Goal: Information Seeking & Learning: Learn about a topic

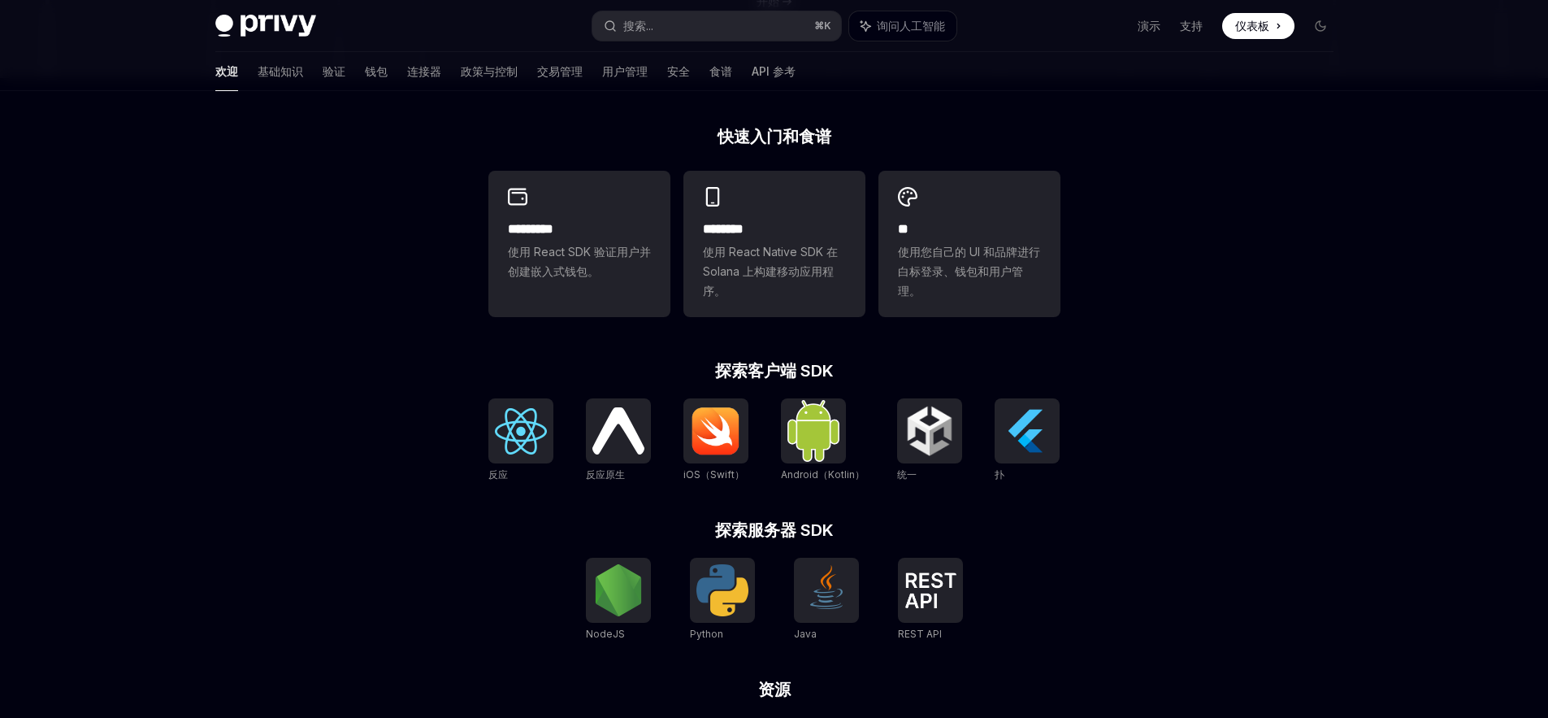
scroll to position [432, 0]
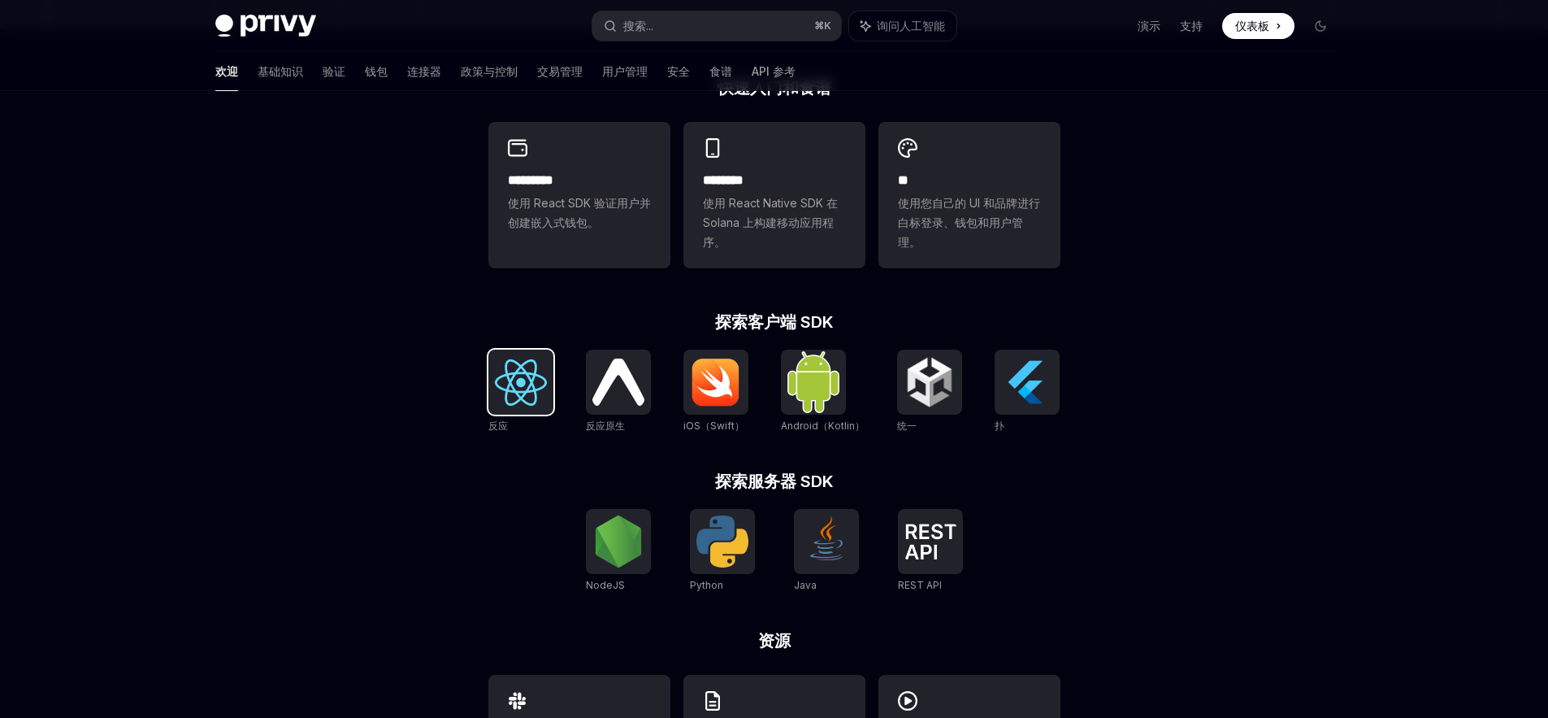
click at [534, 376] on img at bounding box center [521, 382] width 52 height 46
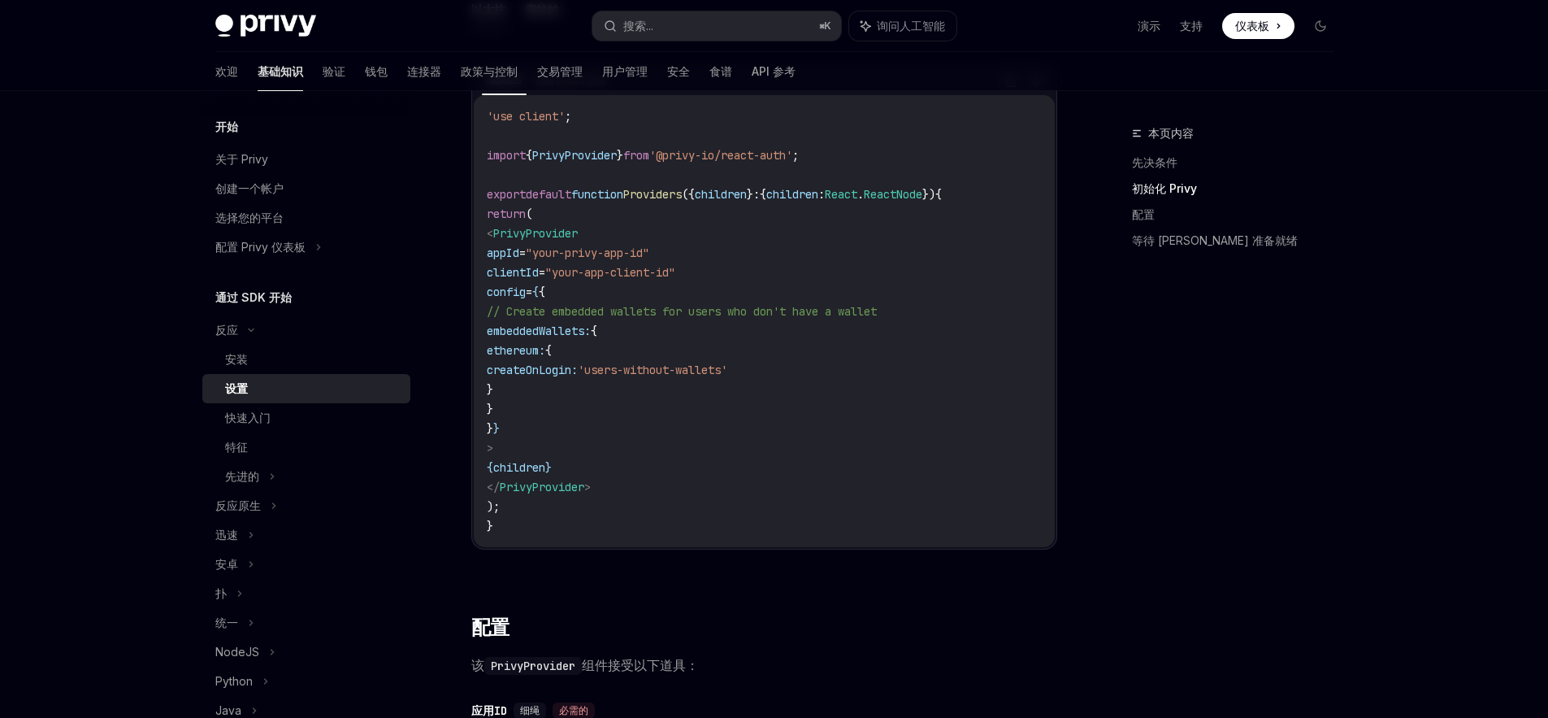
scroll to position [671, 0]
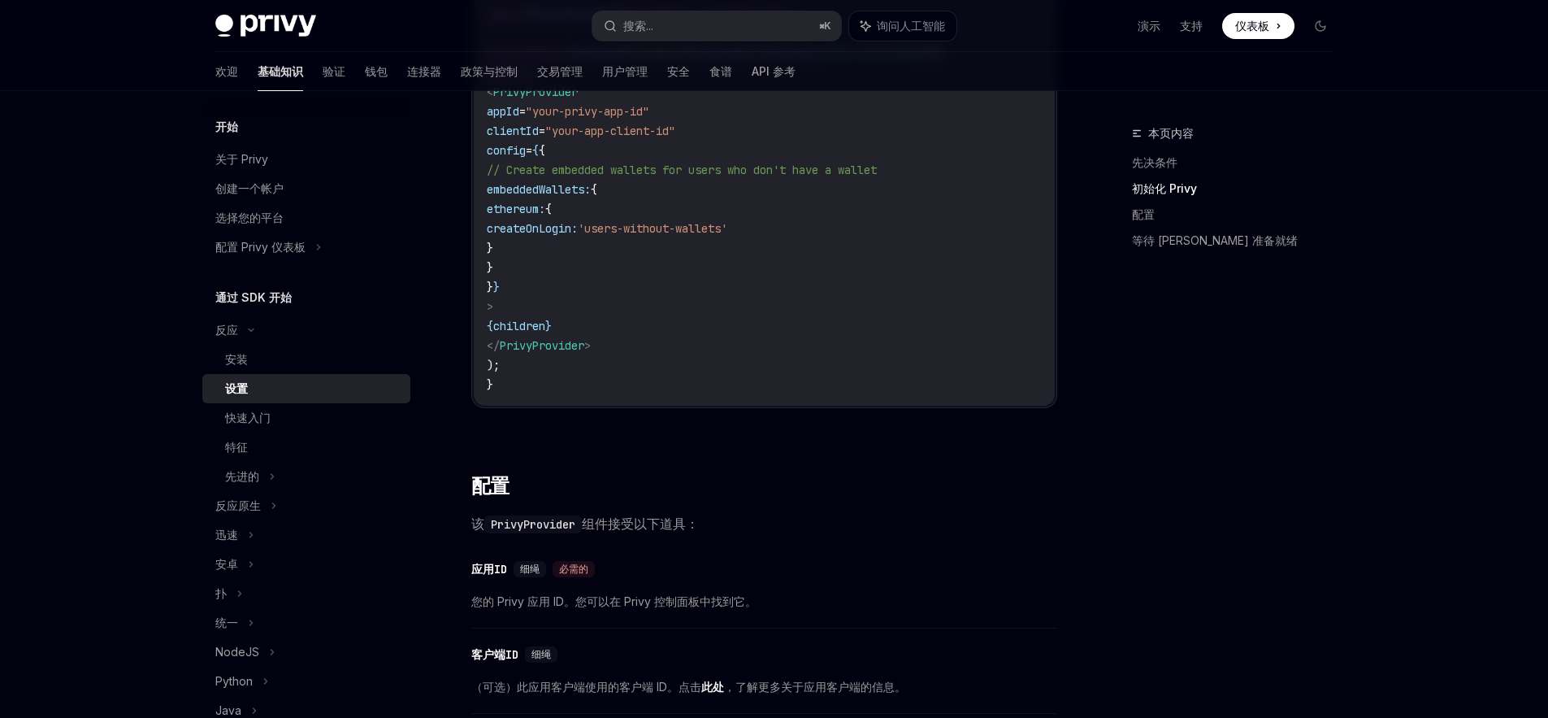
click at [812, 456] on div "​ 先决条件 在开始之前，请确保您已 设置 Privy 应用程序并 从 Privy 仪表板获取您的应用程序 ID。 跨多个域或环境部署您的应用？了解如何使用 …" at bounding box center [764, 644] width 586 height 2222
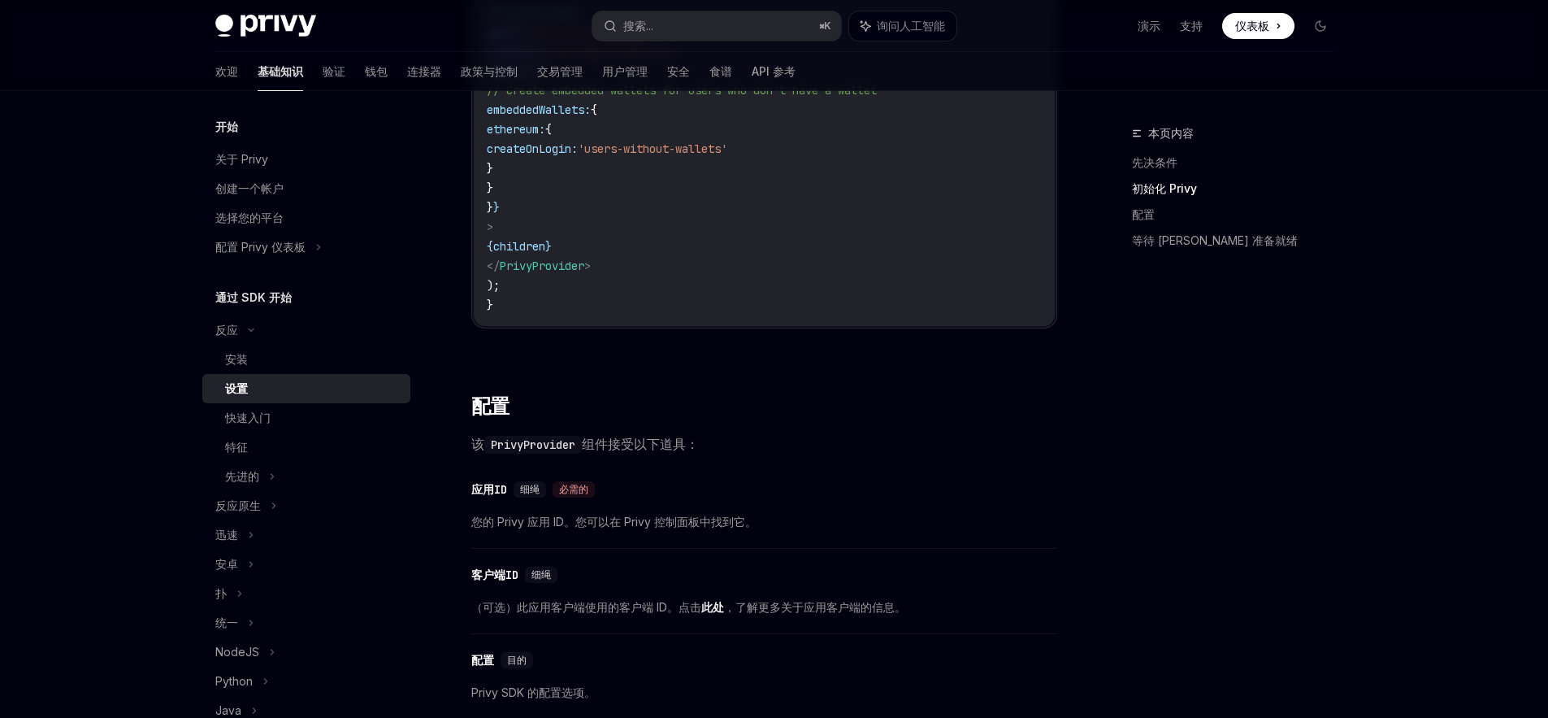
scroll to position [838, 0]
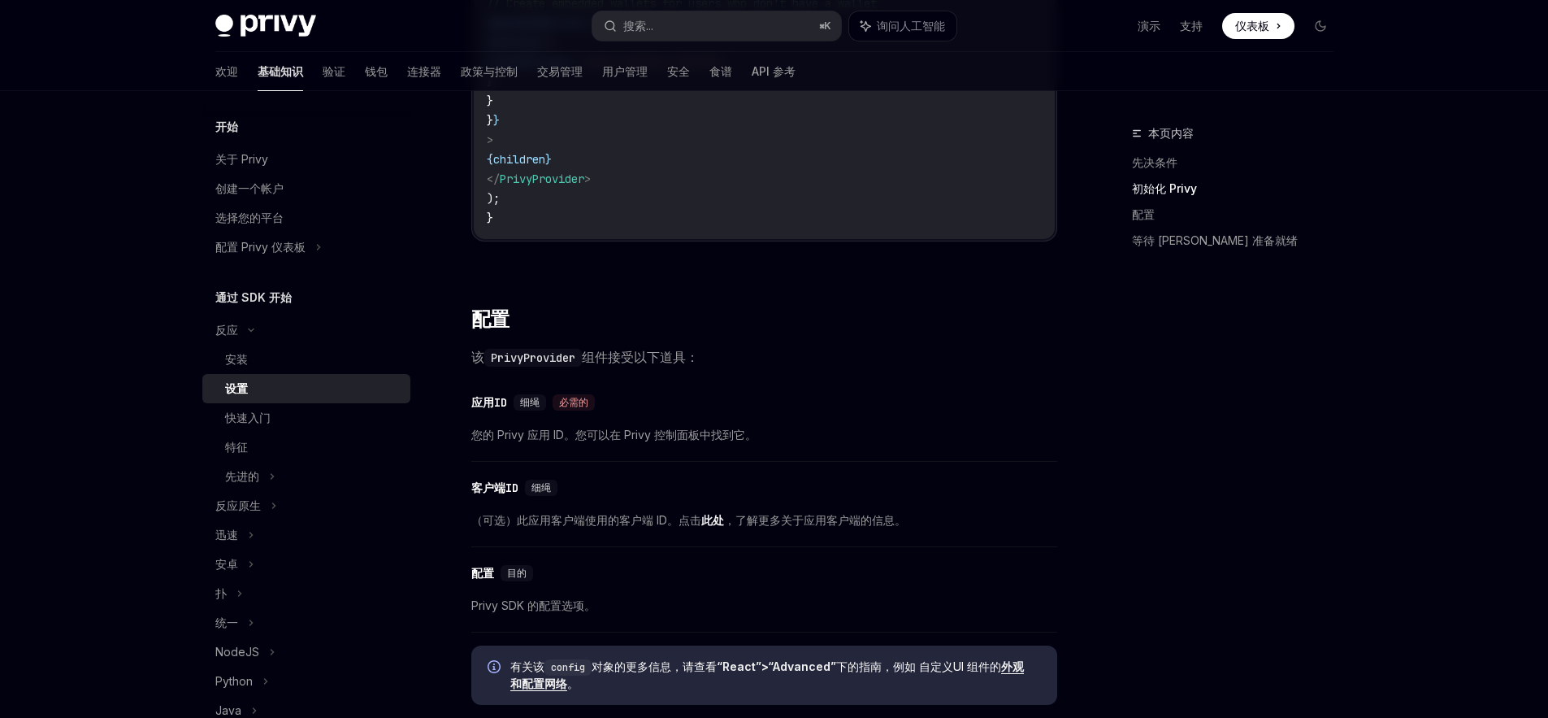
click at [811, 347] on span "该 PrivyProvider 组件接受以下道具：" at bounding box center [764, 356] width 586 height 23
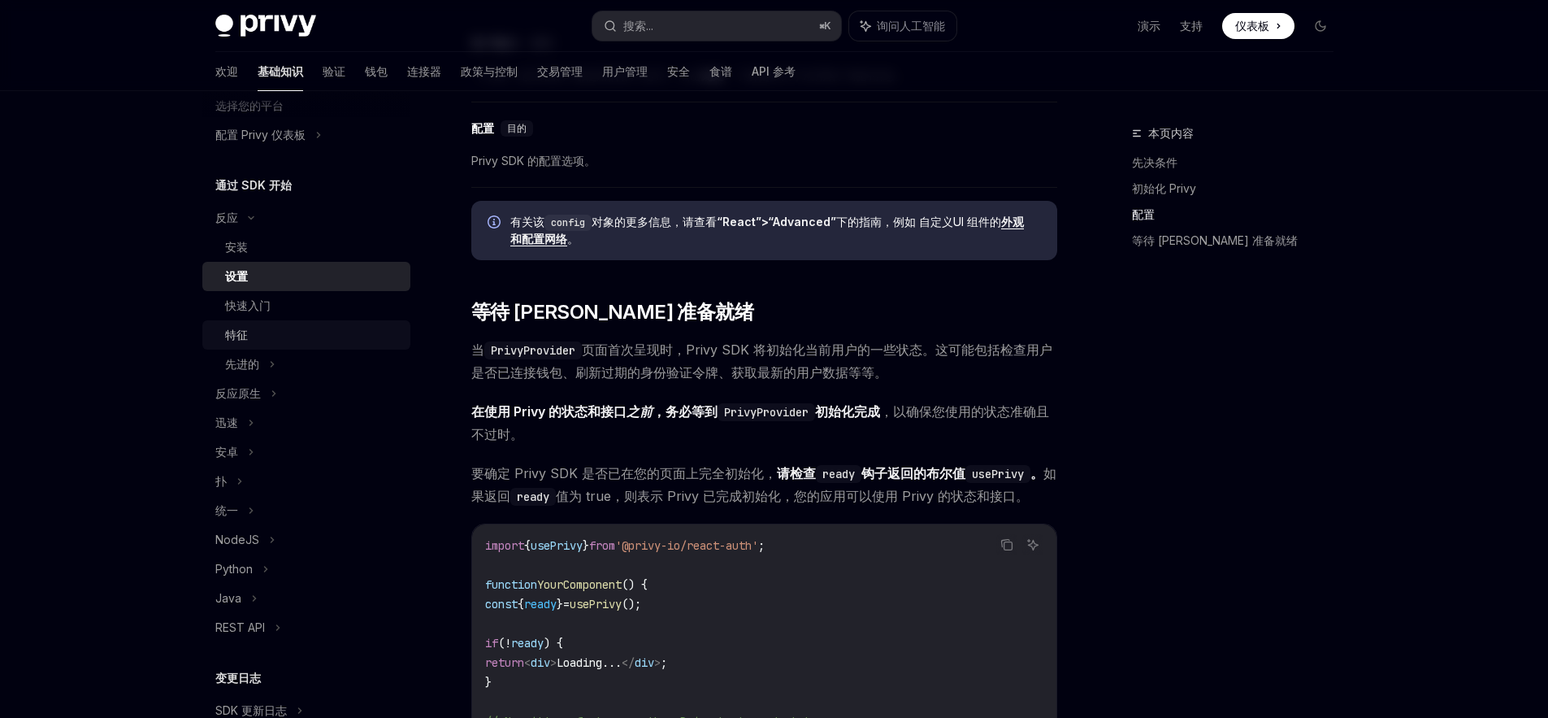
scroll to position [116, 0]
click at [1148, 29] on font "演示" at bounding box center [1149, 26] width 23 height 14
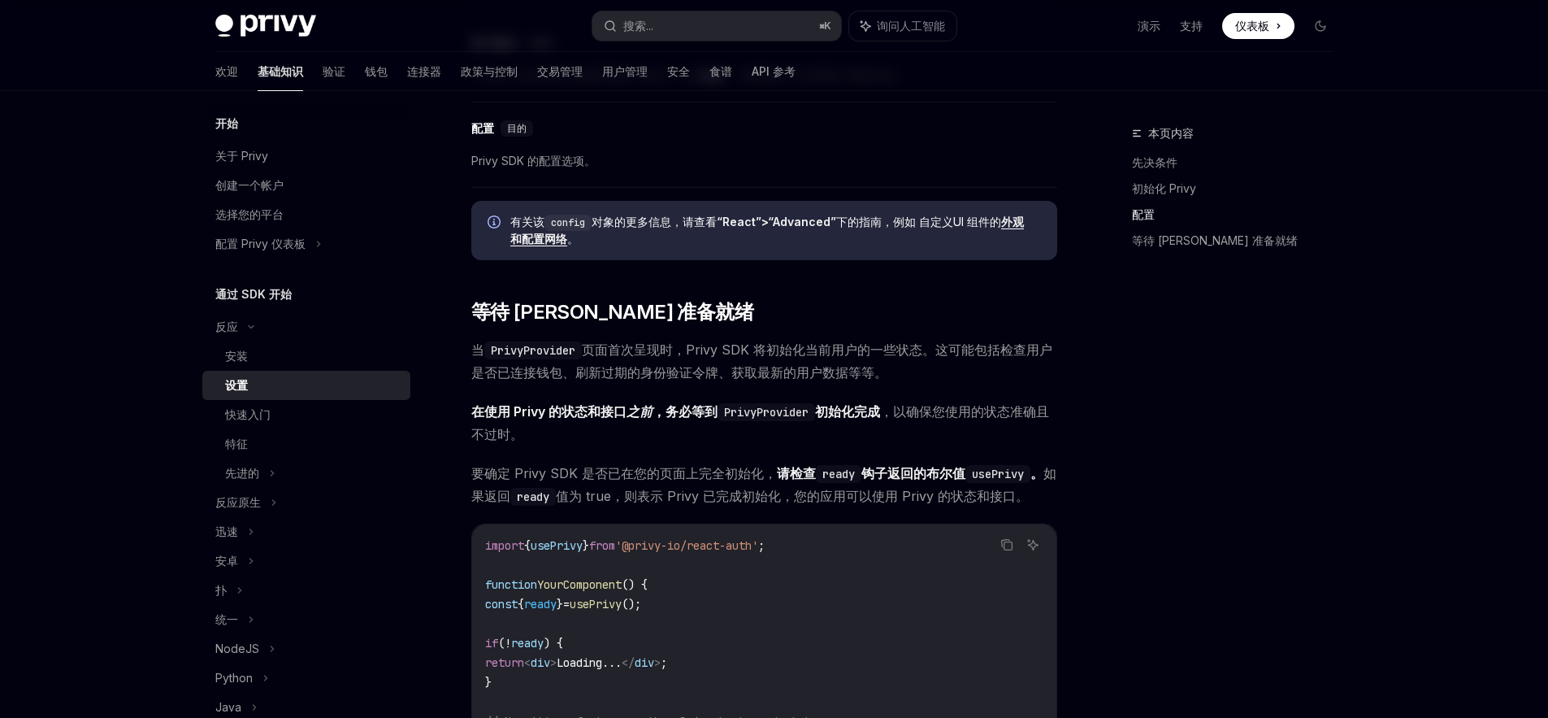
scroll to position [0, 0]
click at [537, 76] on font "交易管理" at bounding box center [560, 71] width 46 height 14
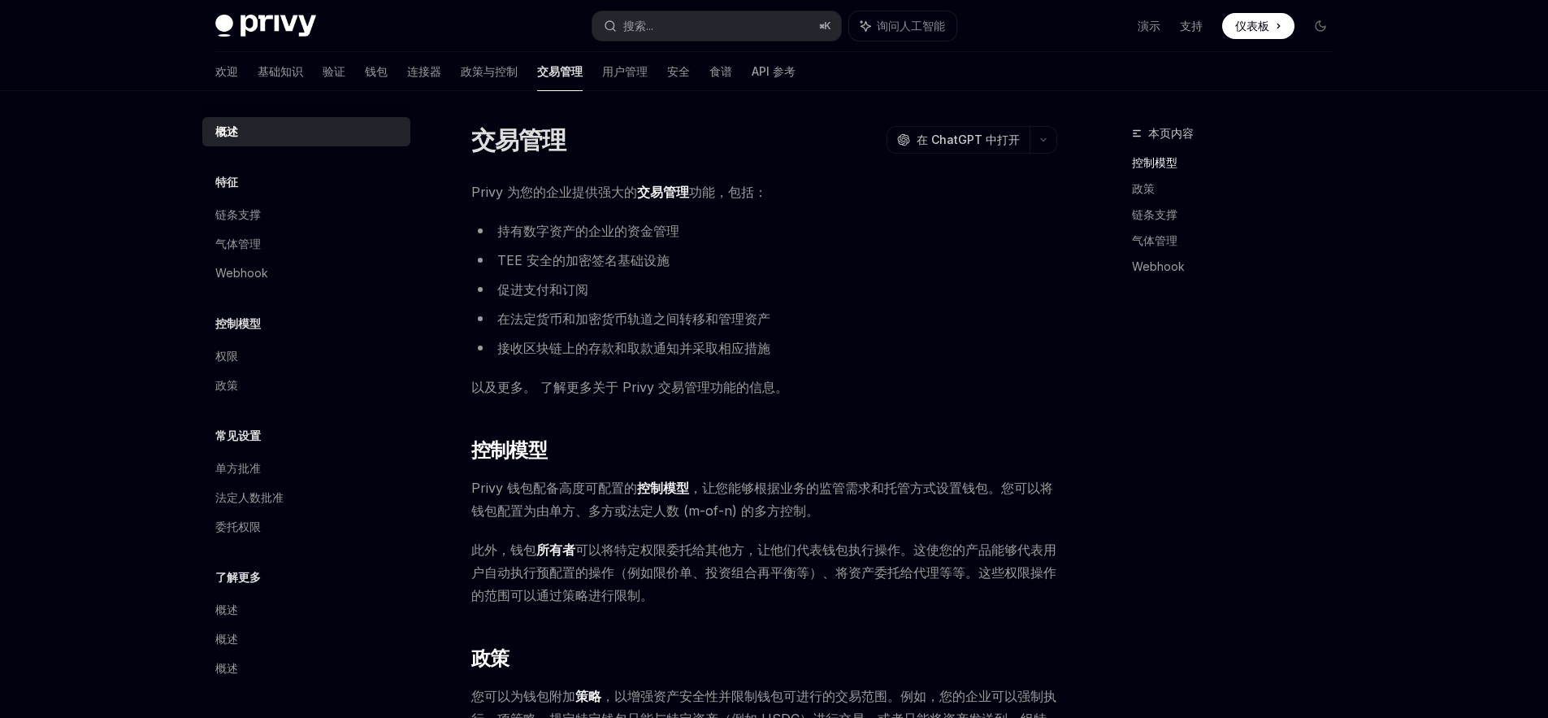
click at [773, 226] on li "持有数字资产的企业的资金管理" at bounding box center [764, 230] width 586 height 23
click at [276, 462] on div "单方批准" at bounding box center [307, 468] width 185 height 20
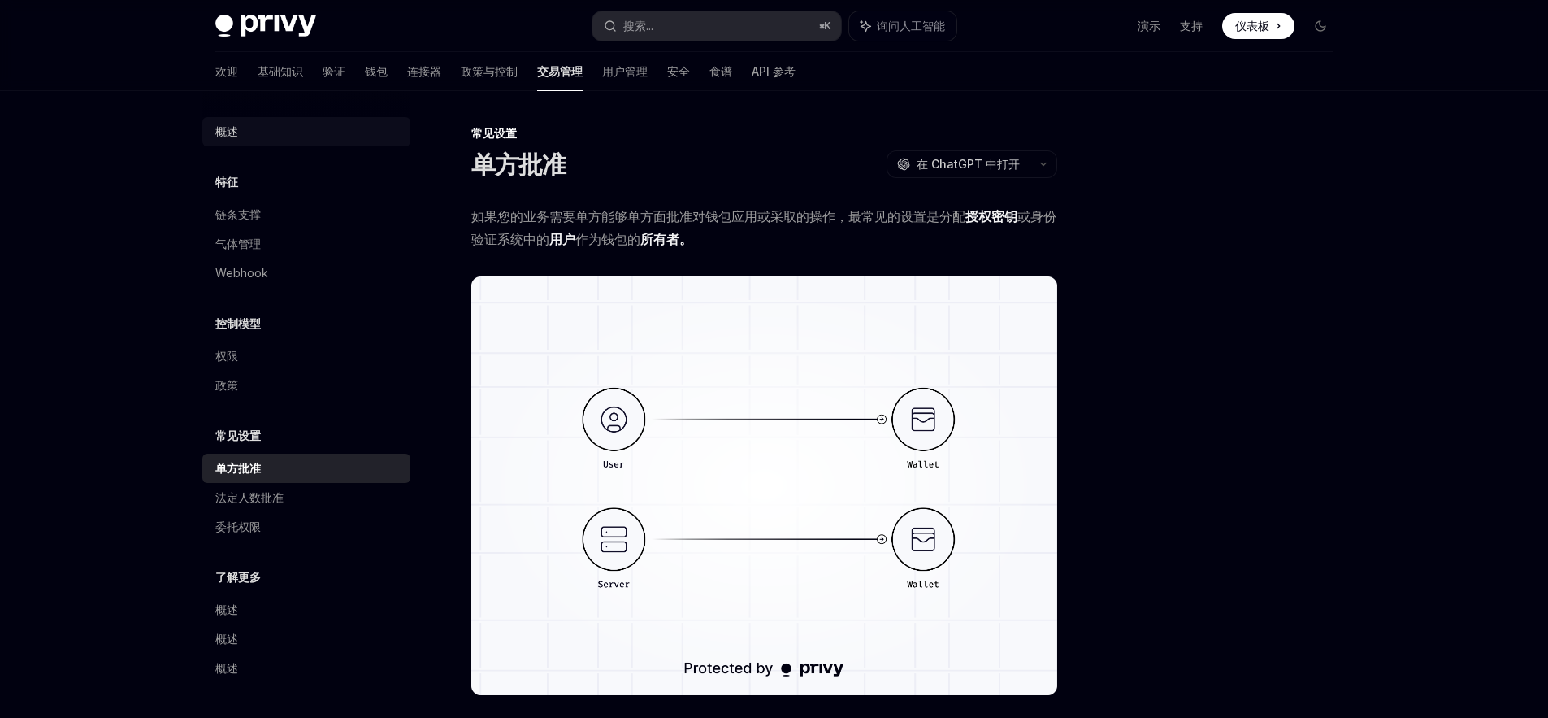
click at [228, 129] on font "概述" at bounding box center [226, 131] width 23 height 14
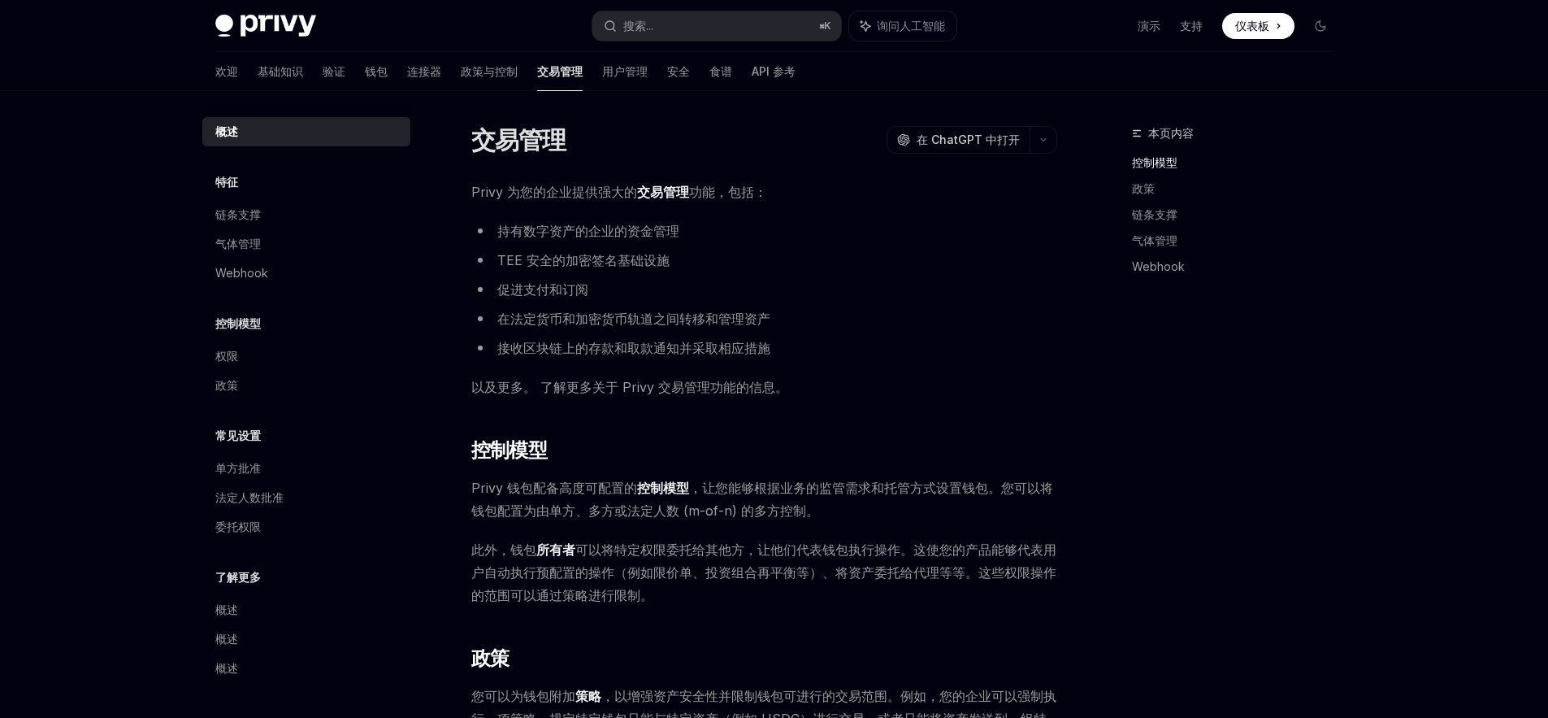
click at [805, 265] on li "TEE 安全的加密签名基础设施" at bounding box center [764, 260] width 586 height 23
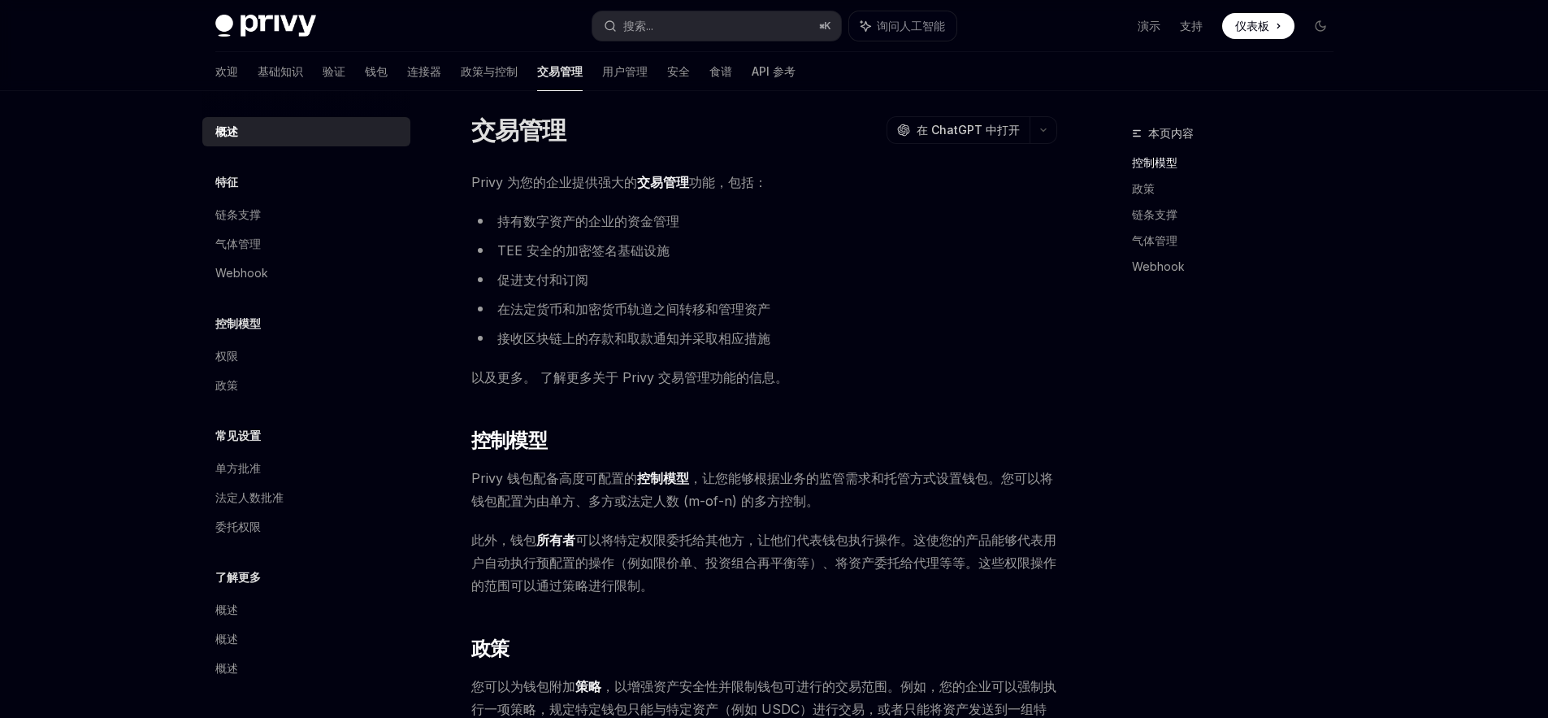
click at [901, 257] on li "TEE 安全的加密签名基础设施" at bounding box center [764, 250] width 586 height 23
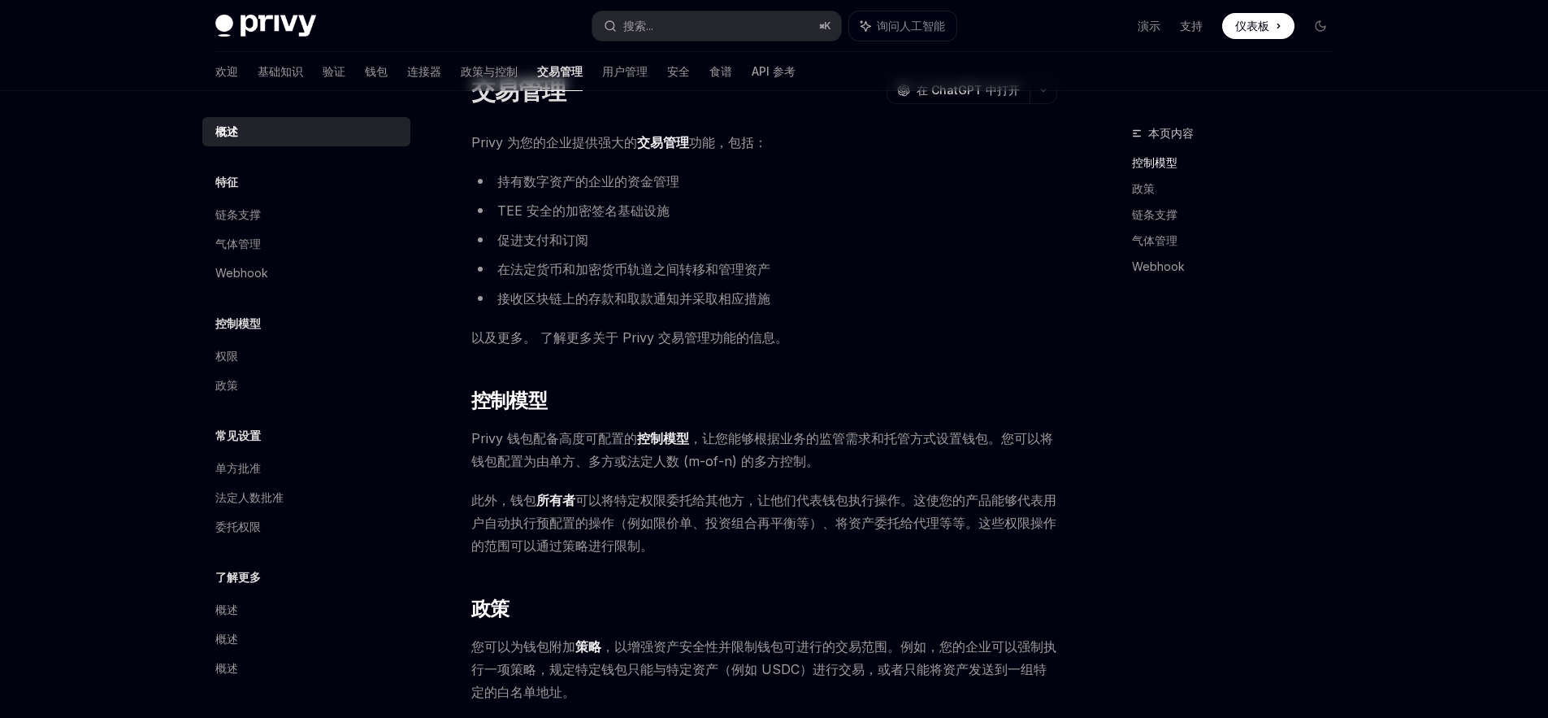
scroll to position [50, 0]
click at [901, 257] on li "在法定货币和加密货币轨道之间转移和管理资产" at bounding box center [764, 268] width 586 height 23
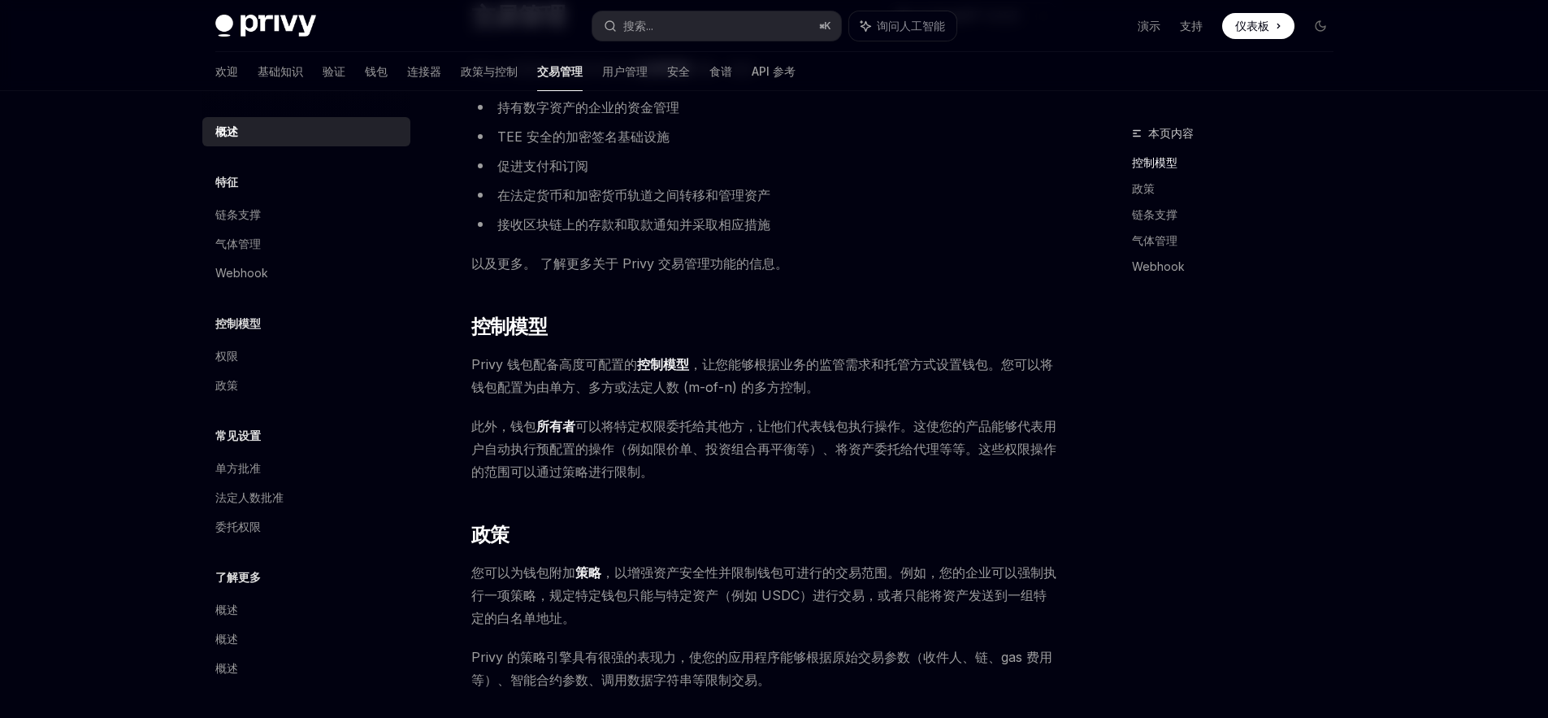
scroll to position [125, 0]
click at [901, 257] on span "以及更多。 了解更多关于 Privy 交易管理功能的信息。" at bounding box center [764, 261] width 586 height 23
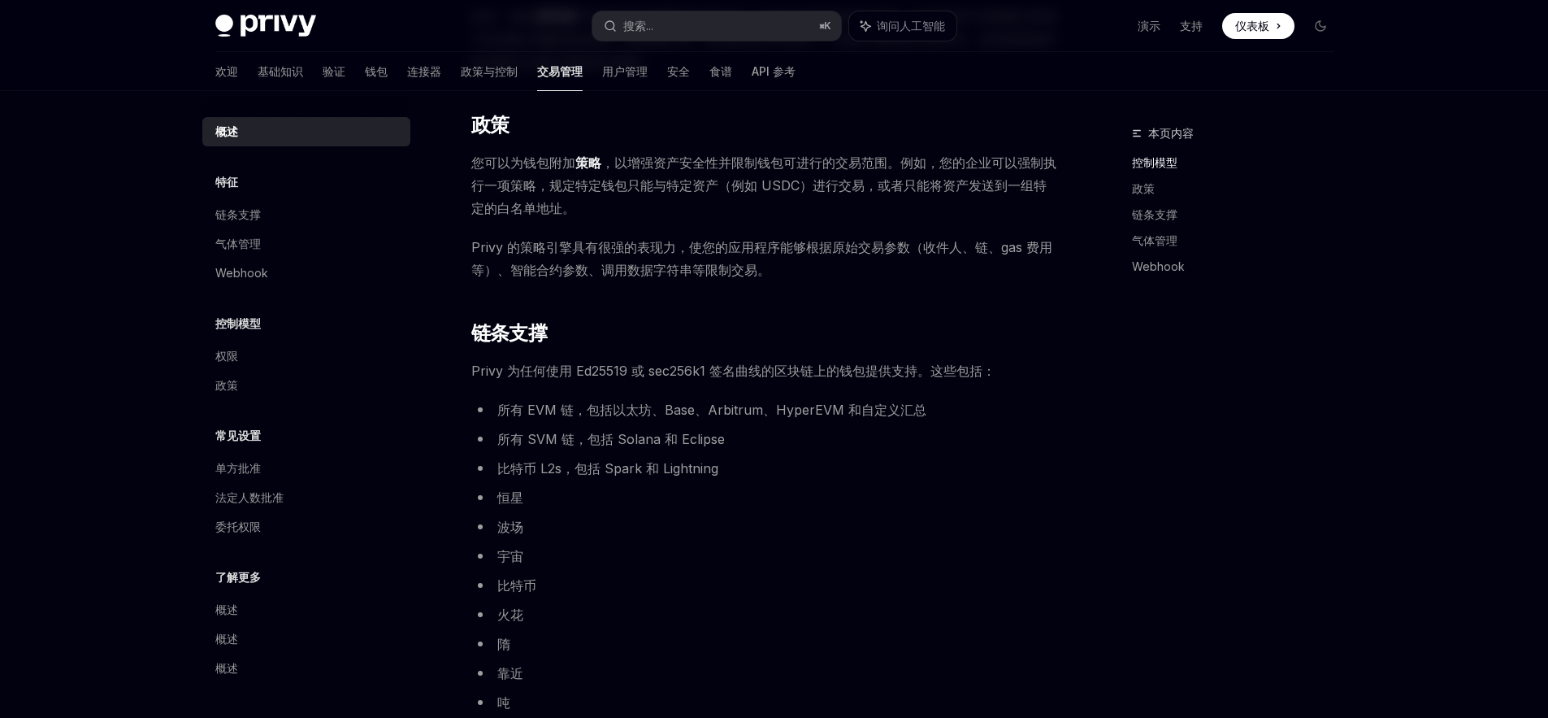
scroll to position [567, 0]
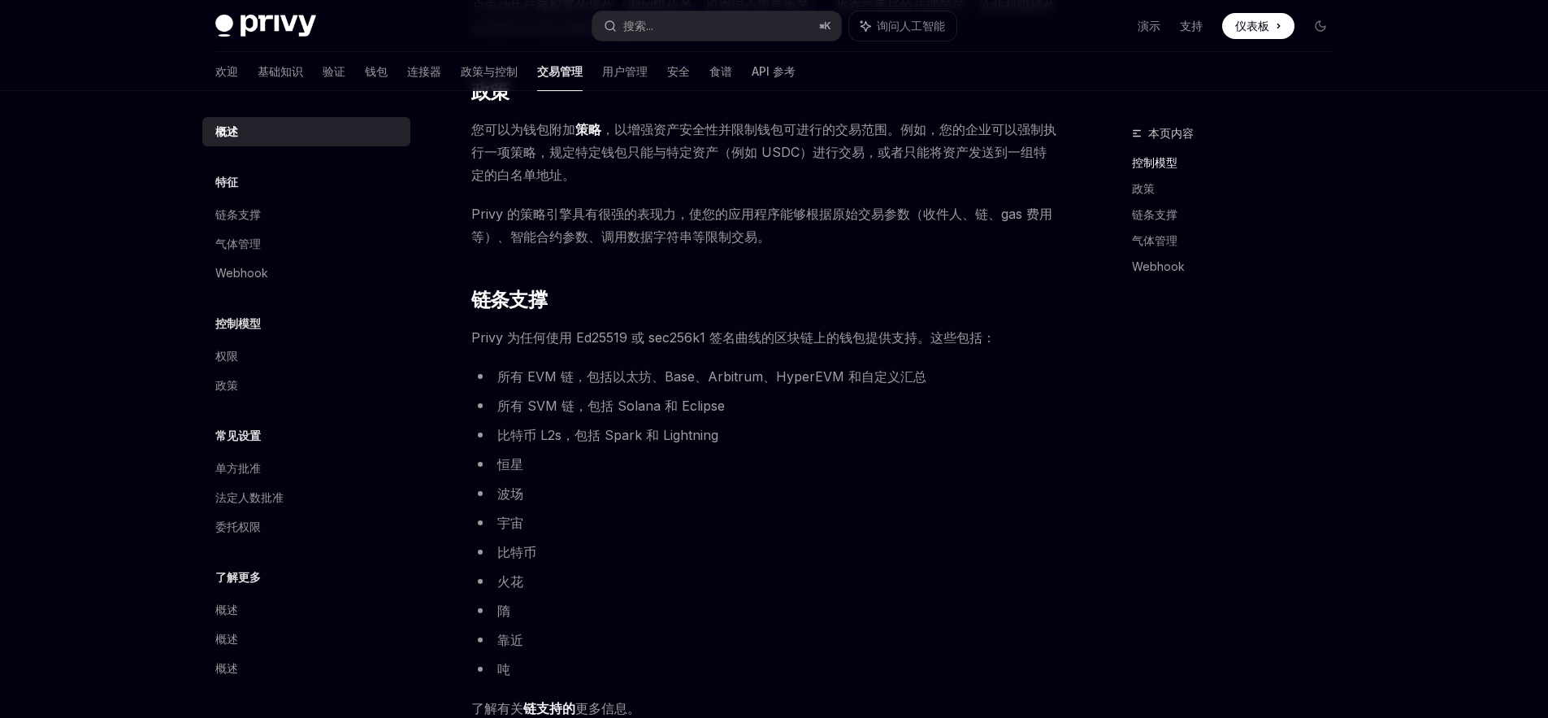
click at [753, 471] on li "恒星" at bounding box center [764, 464] width 586 height 23
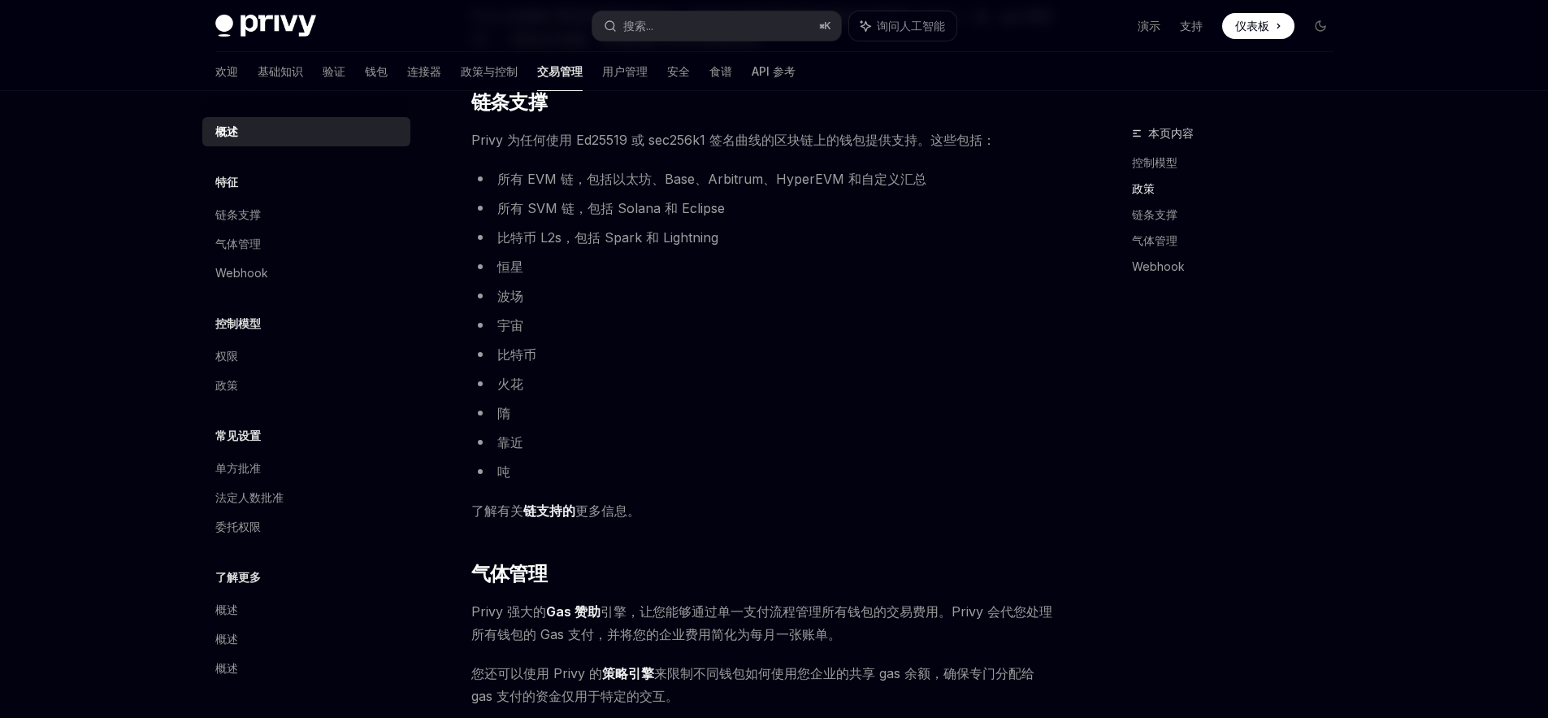
scroll to position [780, 0]
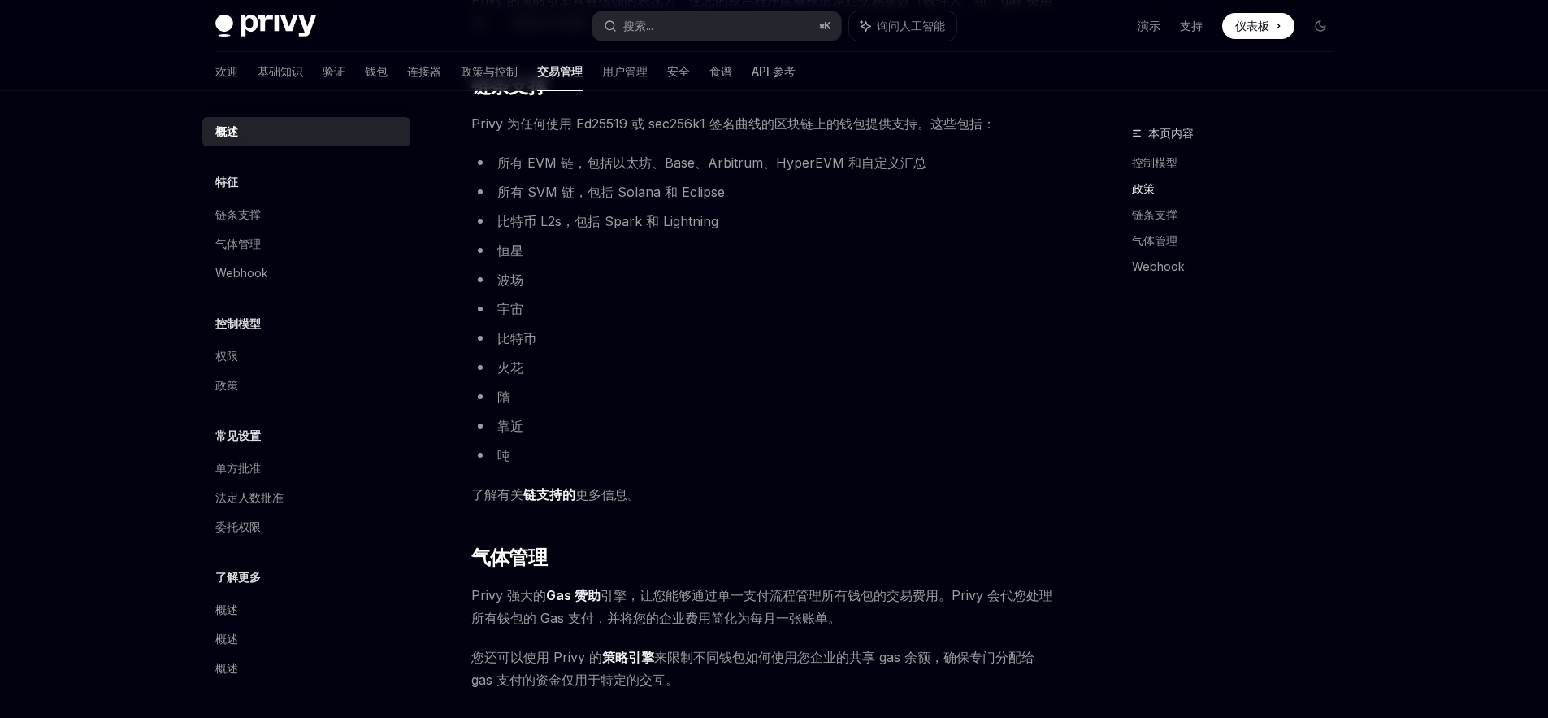
click at [818, 376] on li "火花" at bounding box center [764, 367] width 586 height 23
click at [819, 356] on li "火花" at bounding box center [764, 367] width 586 height 23
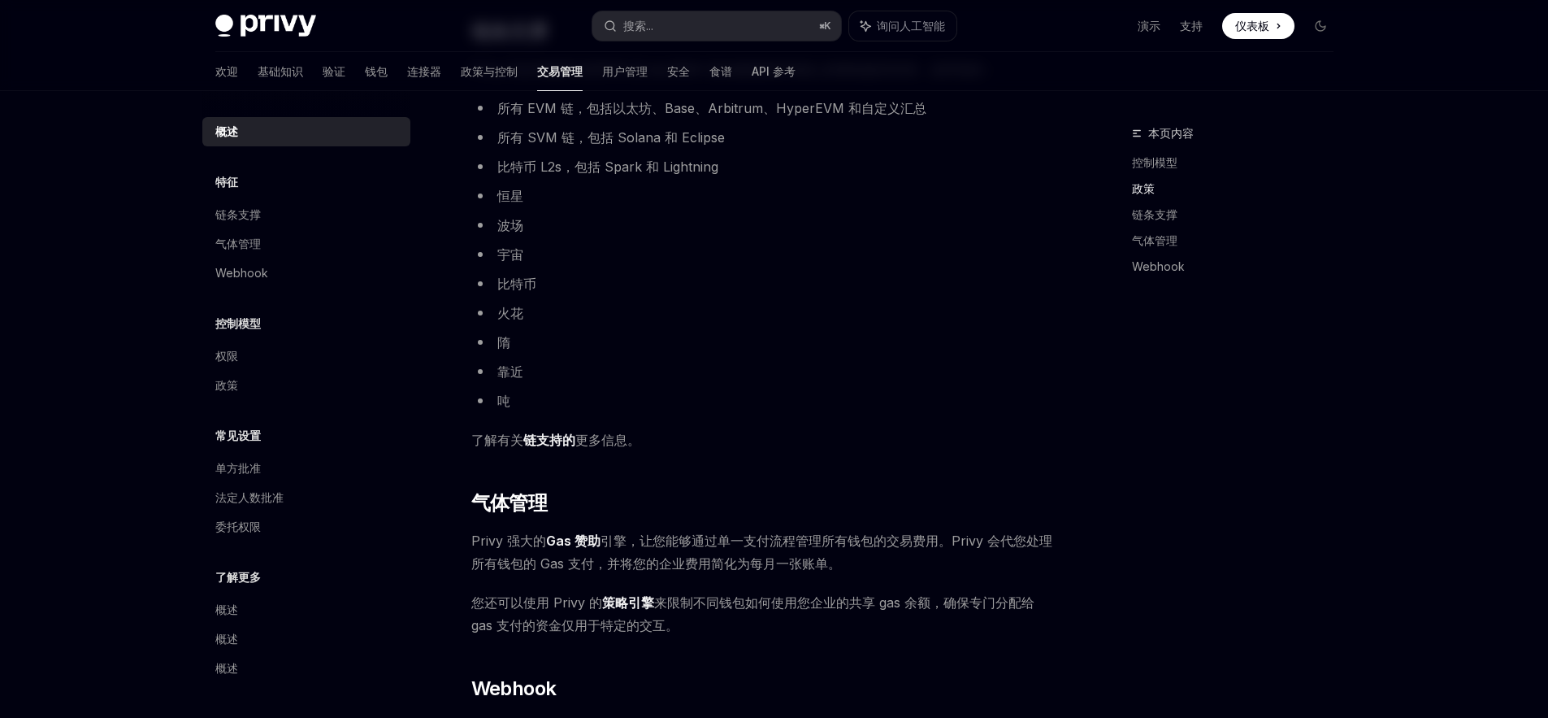
scroll to position [836, 0]
click at [819, 356] on ul "所有 EVM 链，包括以太坊、Base、Arbitrum、HyperEVM 和自定义汇总 所有 SVM 链，包括 Solana 和 Eclipse 比特币 L…" at bounding box center [764, 252] width 586 height 315
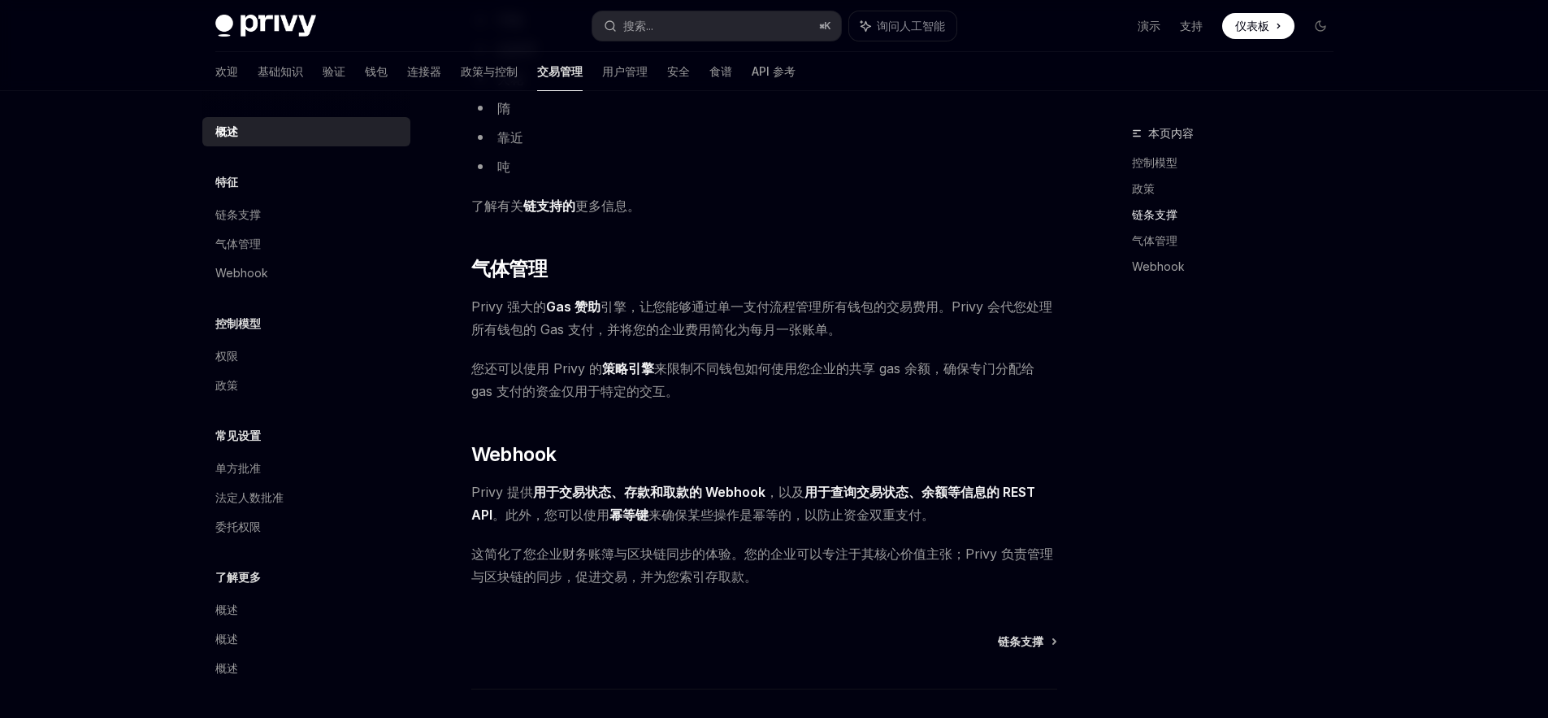
scroll to position [1121, 0]
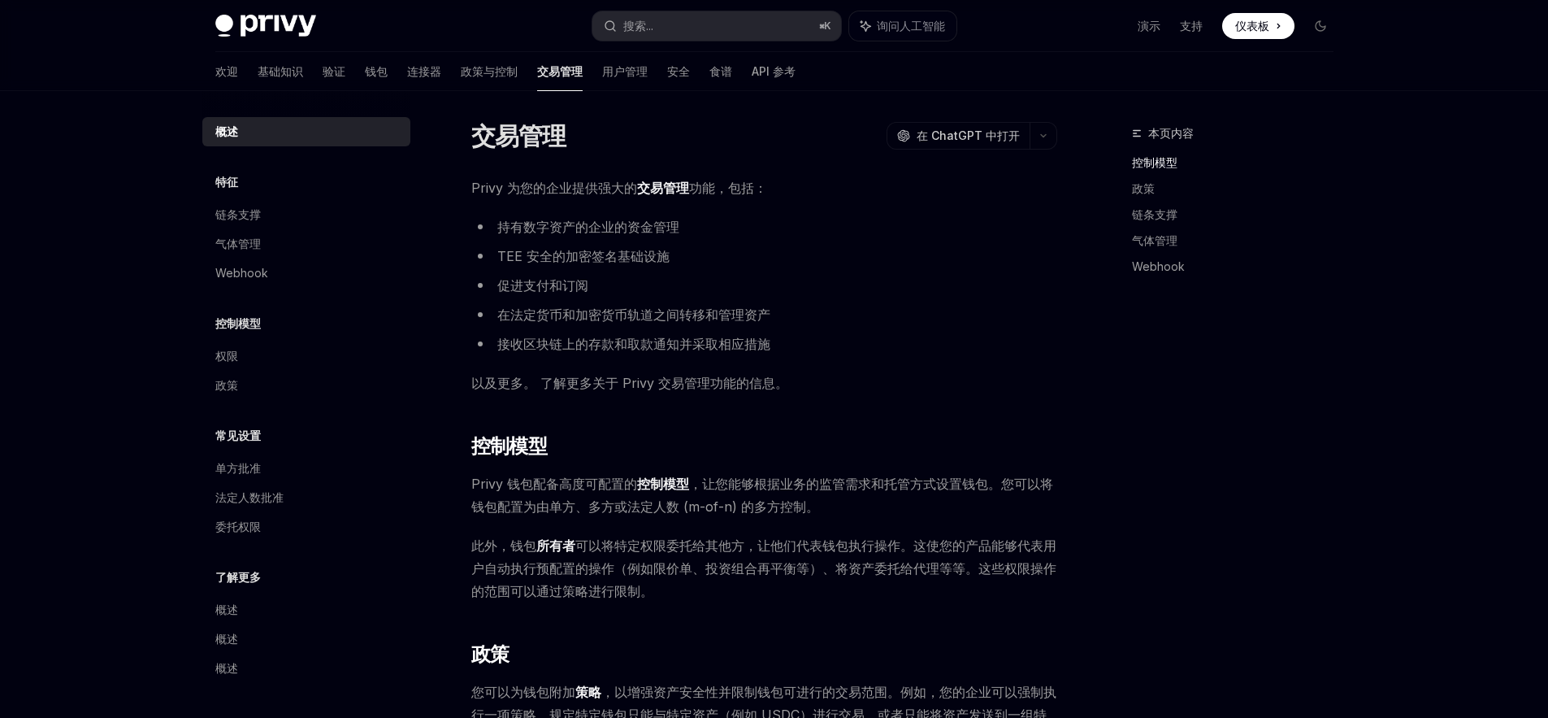
scroll to position [0, 0]
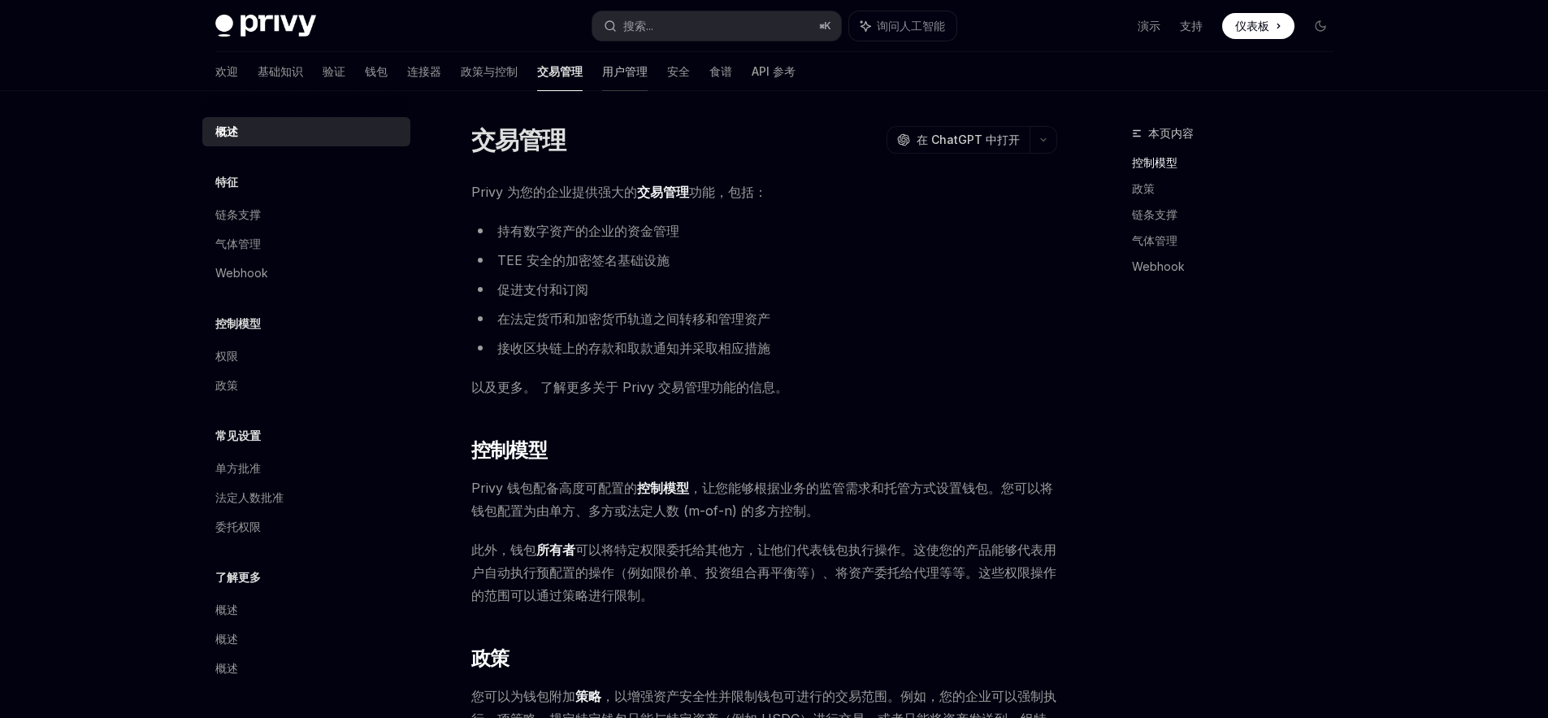
click at [602, 64] on font "用户管理" at bounding box center [625, 71] width 46 height 14
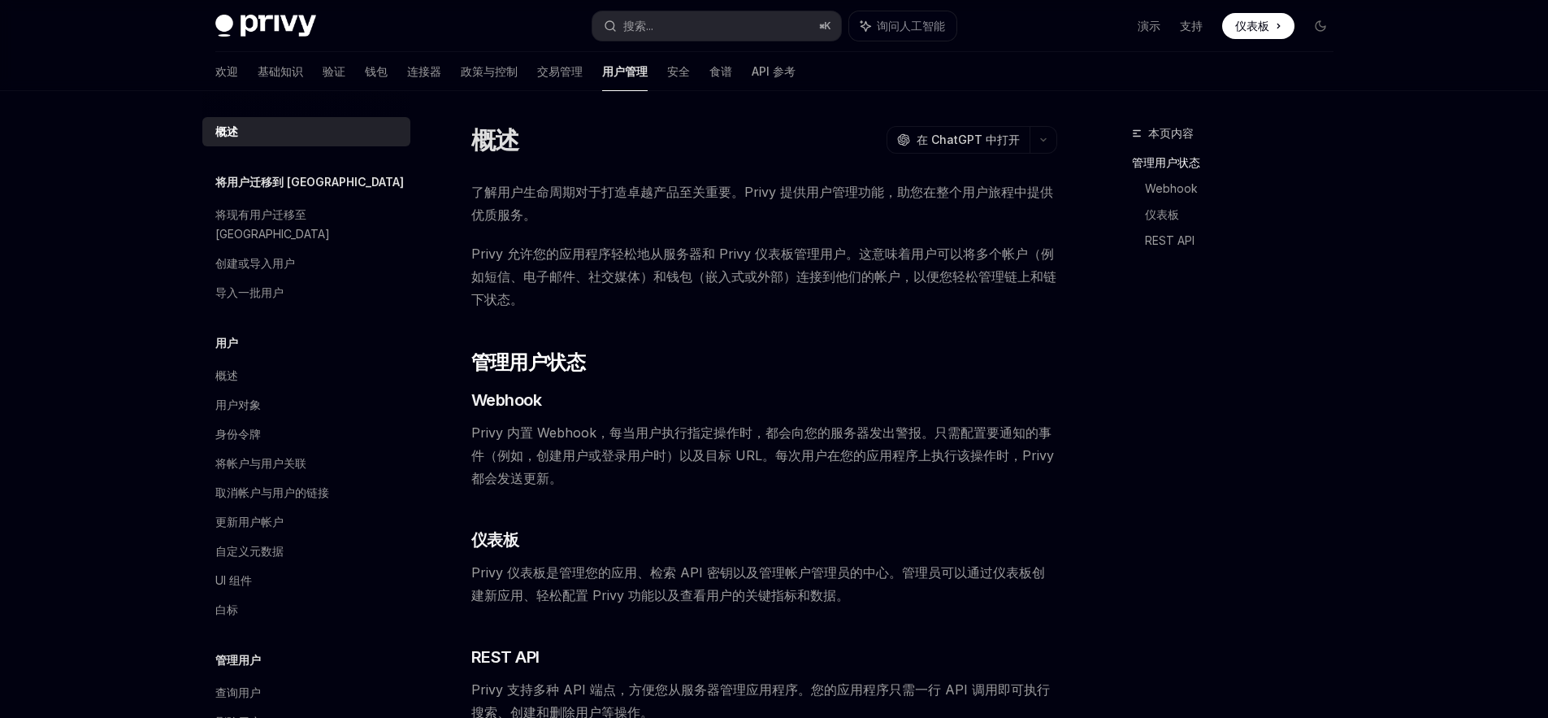
click at [614, 211] on span "了解用户生命周期对于打造卓越产品至关重要。Privy 提供用户管理功能，助您在整个用户旅程中提供优质服务。" at bounding box center [764, 203] width 586 height 46
click at [770, 361] on h2 "​ 管理用户状态" at bounding box center [764, 362] width 586 height 26
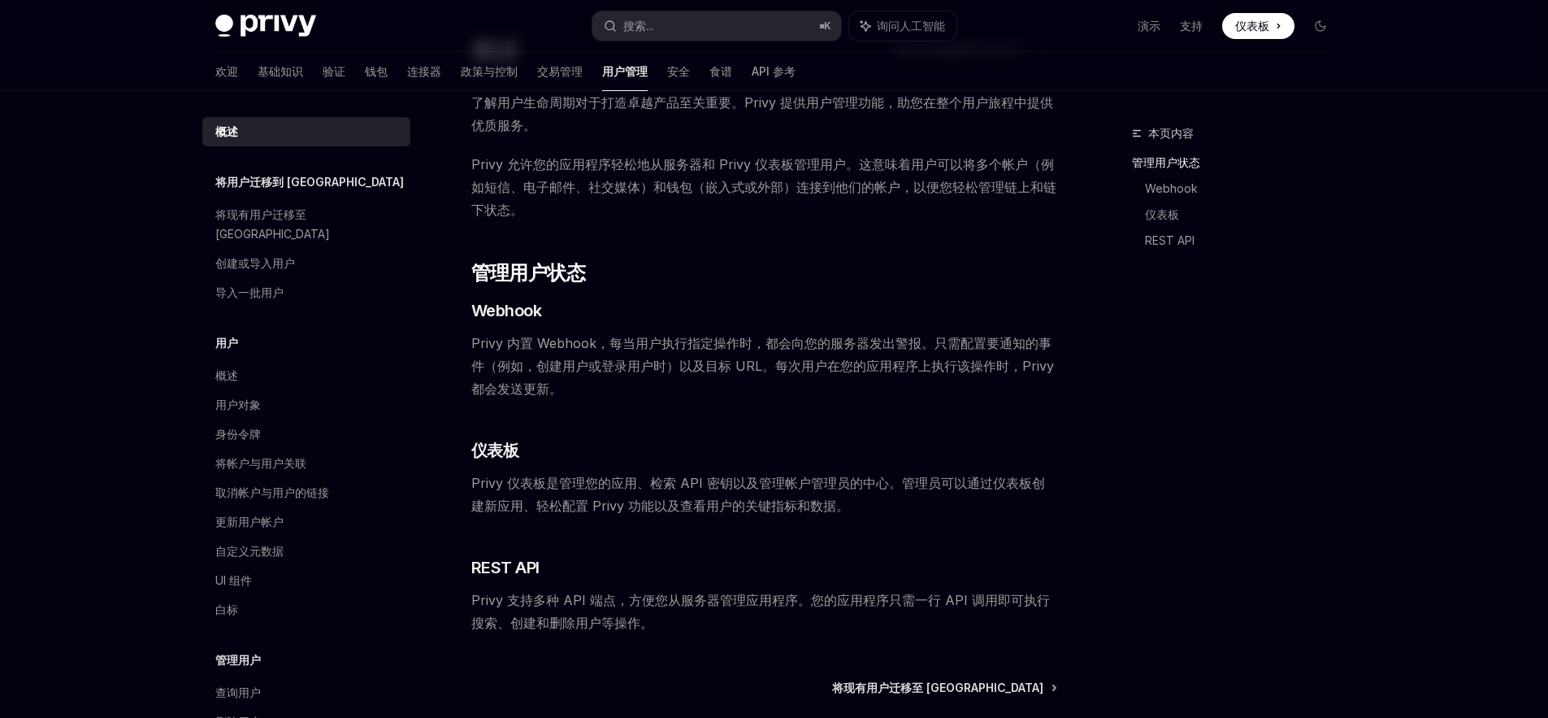
scroll to position [92, 0]
click at [771, 402] on div "了解用户生命周期对于打造卓越产品至关重要。Privy 提供用户管理功能，助您在整个用户旅程中提供优质服务。 Privy 允许您的应用程序轻松地从服务器和 Pr…" at bounding box center [764, 360] width 586 height 543
click at [771, 401] on div "了解用户生命周期对于打造卓越产品至关重要。Privy 提供用户管理功能，助您在整个用户旅程中提供优质服务。 Privy 允许您的应用程序轻松地从服务器和 Pr…" at bounding box center [764, 360] width 586 height 543
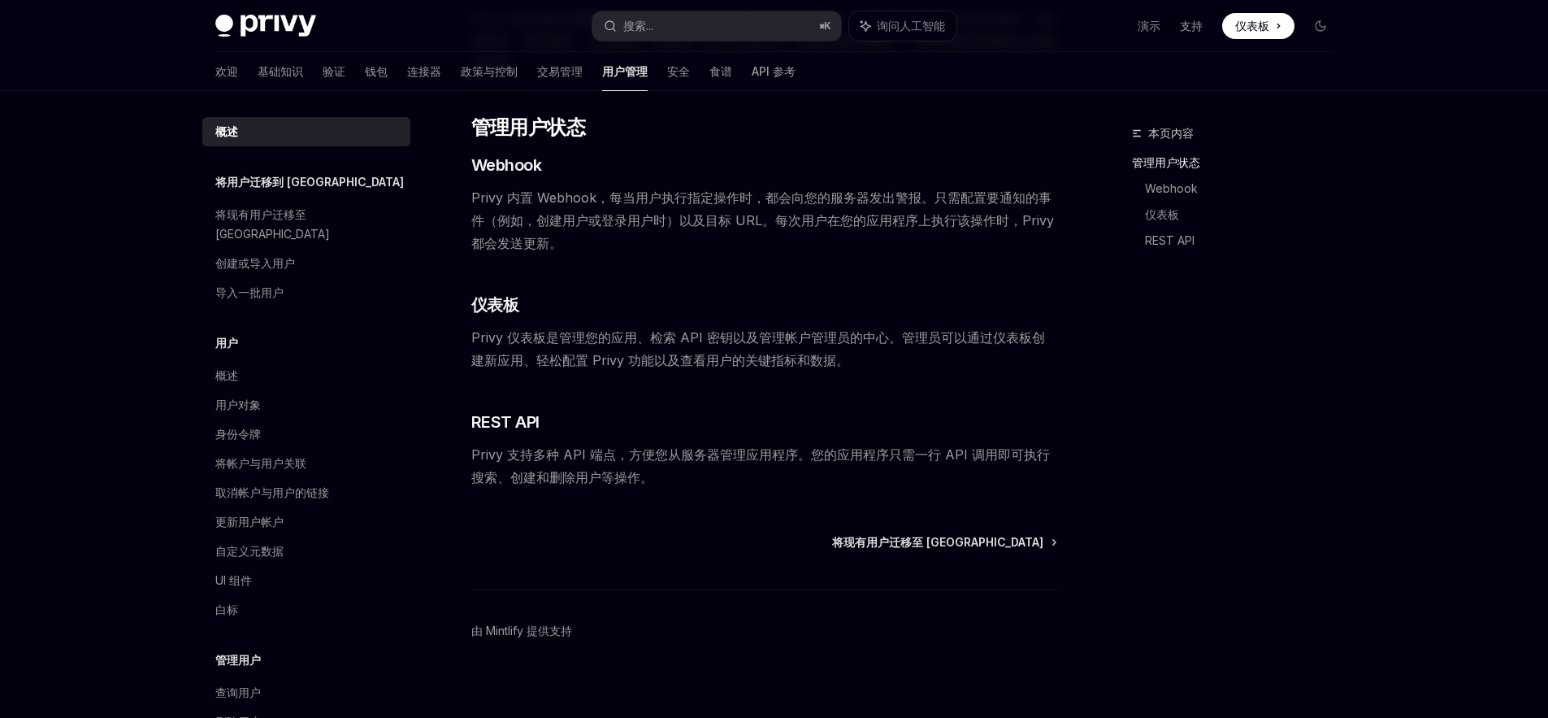
scroll to position [232, 0]
click at [256, 366] on div "概述" at bounding box center [307, 376] width 185 height 20
type textarea "*"
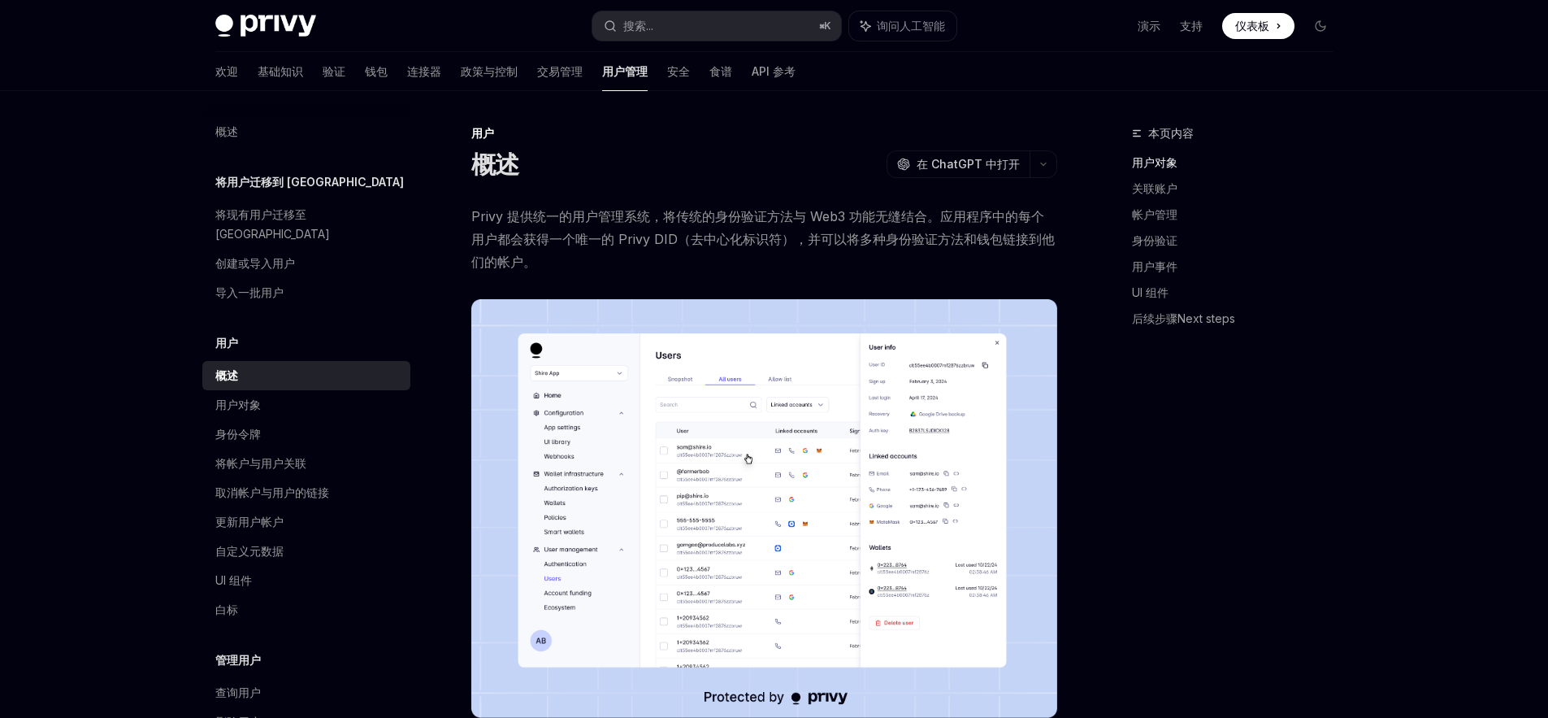
click at [723, 235] on font "Privy 提供统一的用户管理系统，将传统的身份验证方法与 Web3 功能无缝结合。应用程序中的每个用户都会获得一个唯一的 Privy DID（去中心化标识符…" at bounding box center [763, 239] width 584 height 62
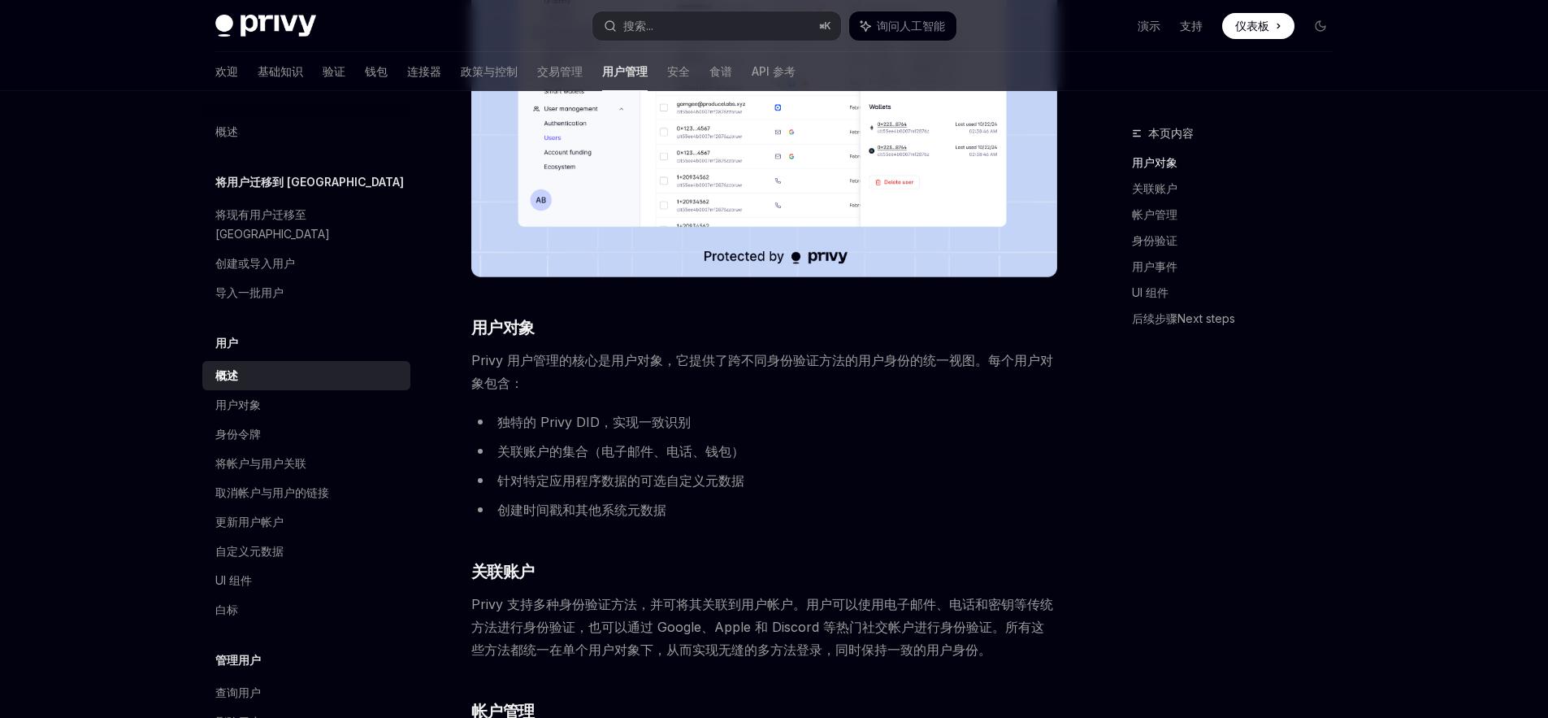
scroll to position [493, 0]
